Goal: Feedback & Contribution: Submit feedback/report problem

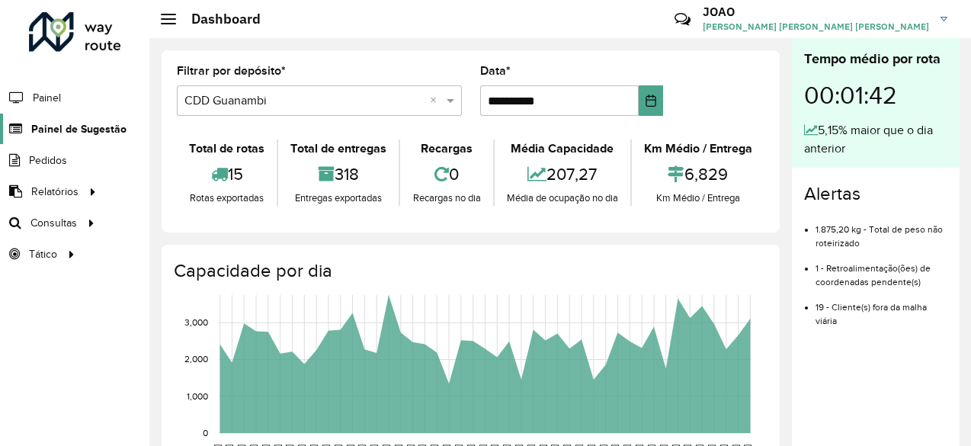
click at [78, 123] on span "Painel de Sugestão" at bounding box center [78, 129] width 95 height 16
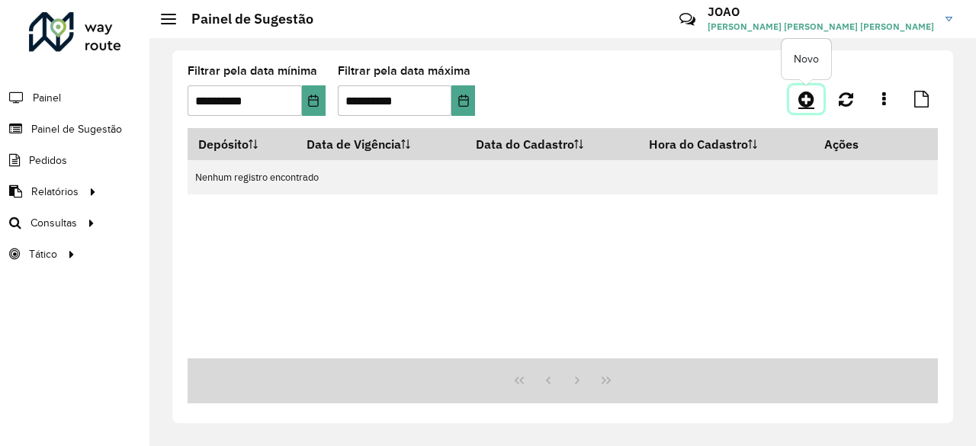
click at [796, 106] on link at bounding box center [806, 98] width 34 height 27
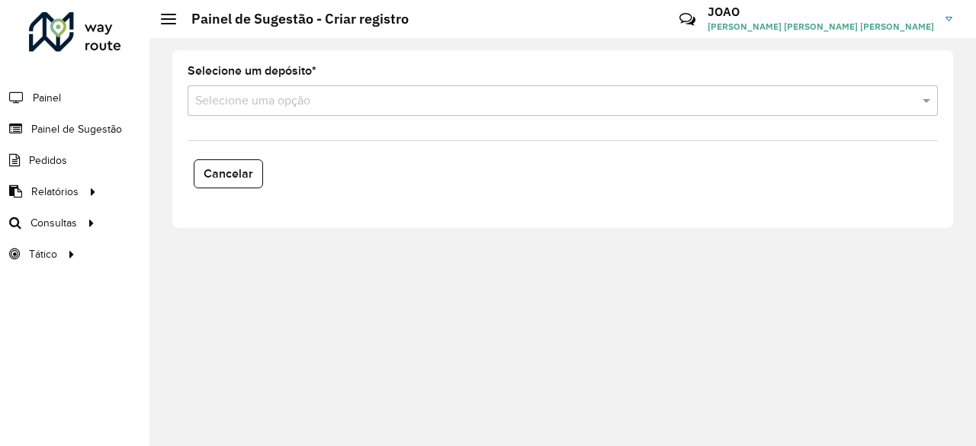
click at [405, 103] on input "text" at bounding box center [547, 101] width 704 height 18
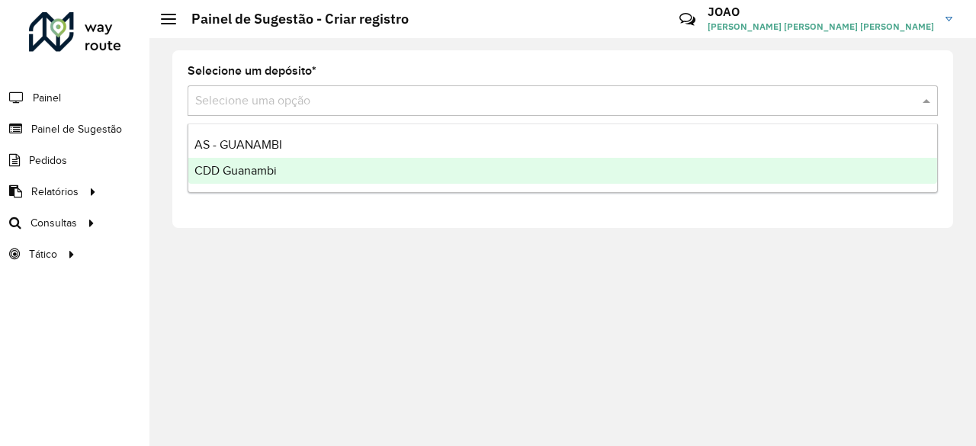
click at [351, 178] on div "CDD Guanambi" at bounding box center [562, 171] width 749 height 26
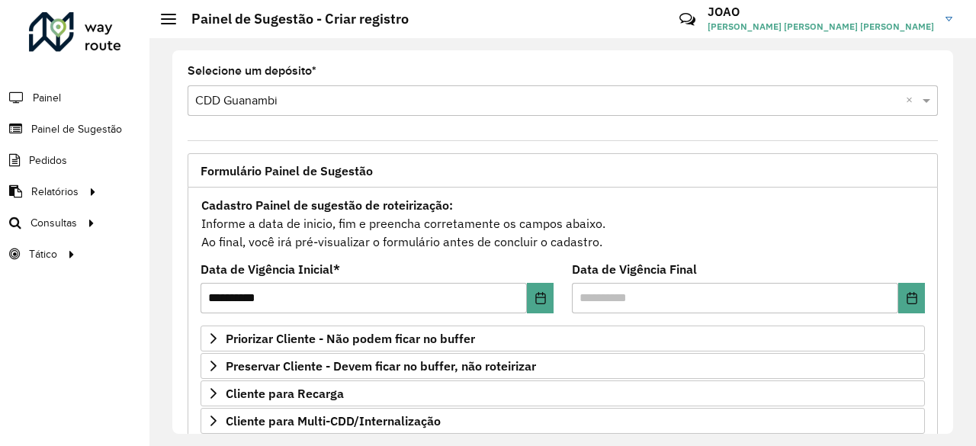
scroll to position [305, 0]
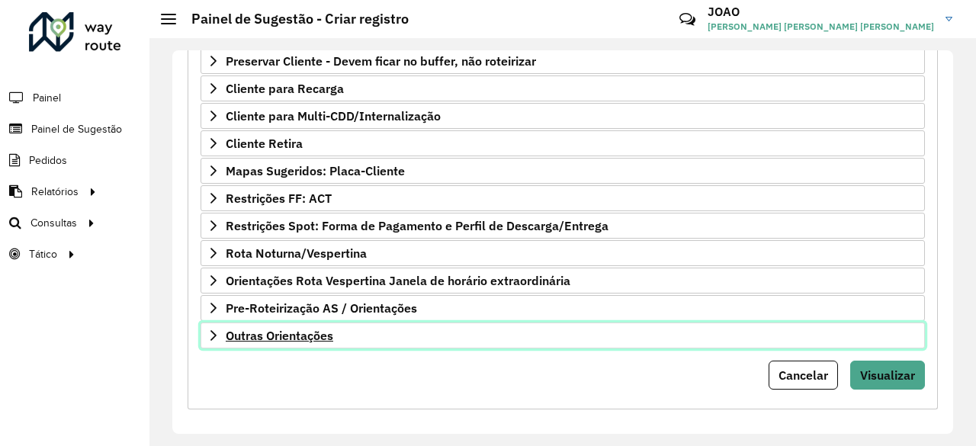
click at [330, 330] on span "Outras Orientações" at bounding box center [279, 335] width 107 height 12
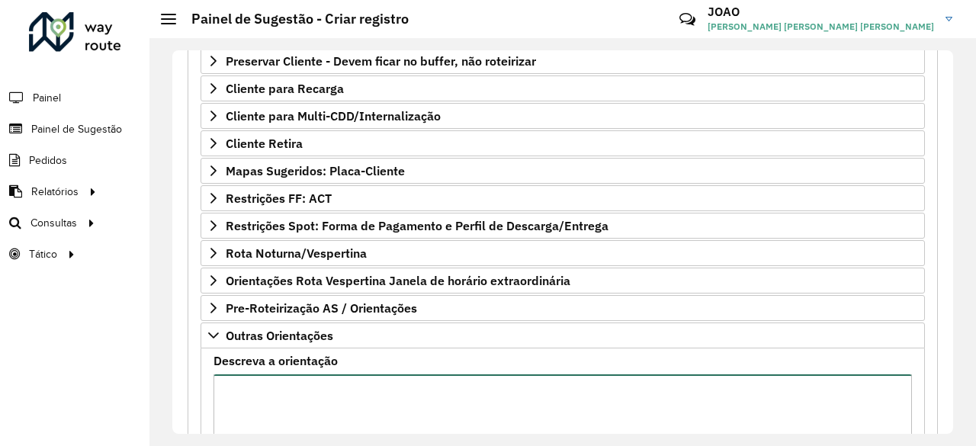
click at [365, 384] on textarea "Descreva a orientação" at bounding box center [562, 438] width 698 height 129
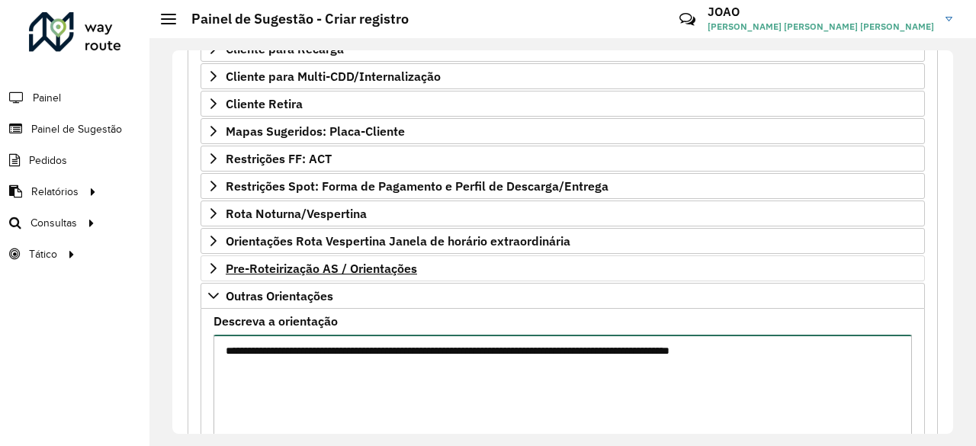
scroll to position [480, 0]
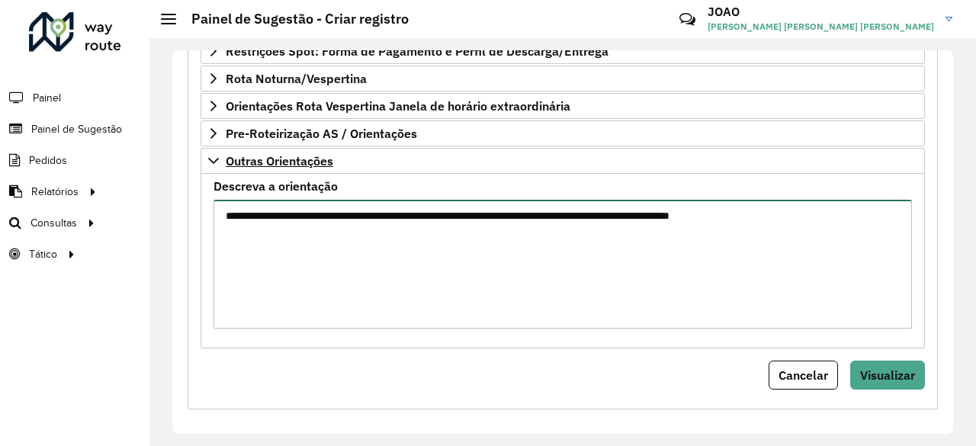
type textarea "**********"
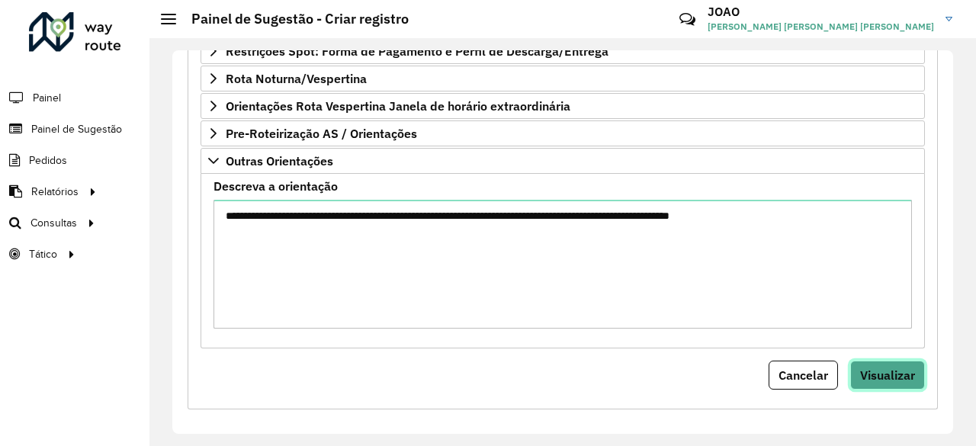
click at [886, 377] on button "Visualizar" at bounding box center [887, 375] width 75 height 29
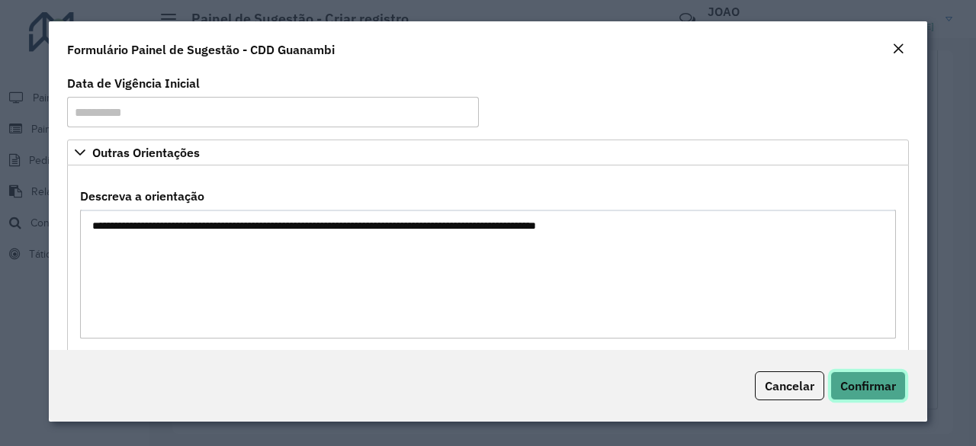
click at [866, 394] on button "Confirmar" at bounding box center [867, 385] width 75 height 29
